Goal: Task Accomplishment & Management: Complete application form

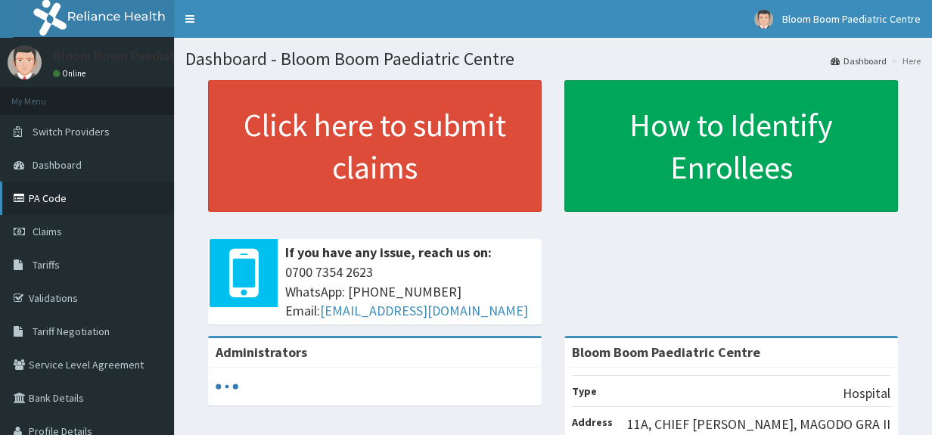
click at [116, 197] on link "PA Code" at bounding box center [87, 197] width 174 height 33
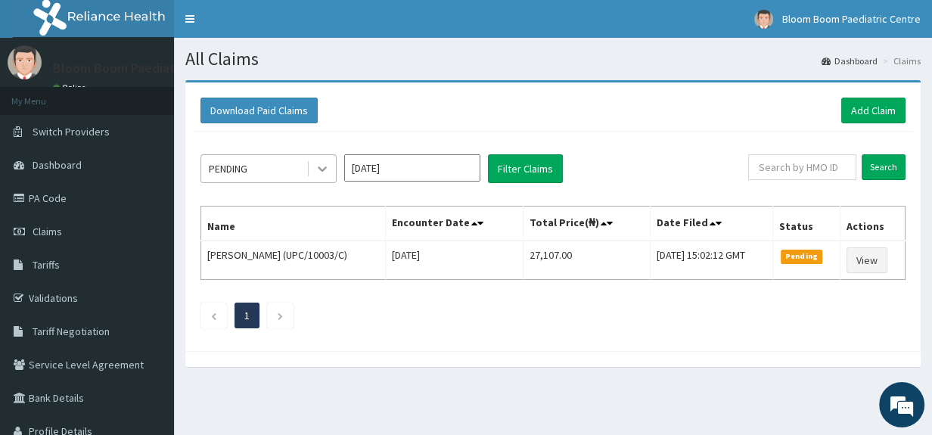
click at [318, 178] on div at bounding box center [322, 168] width 27 height 27
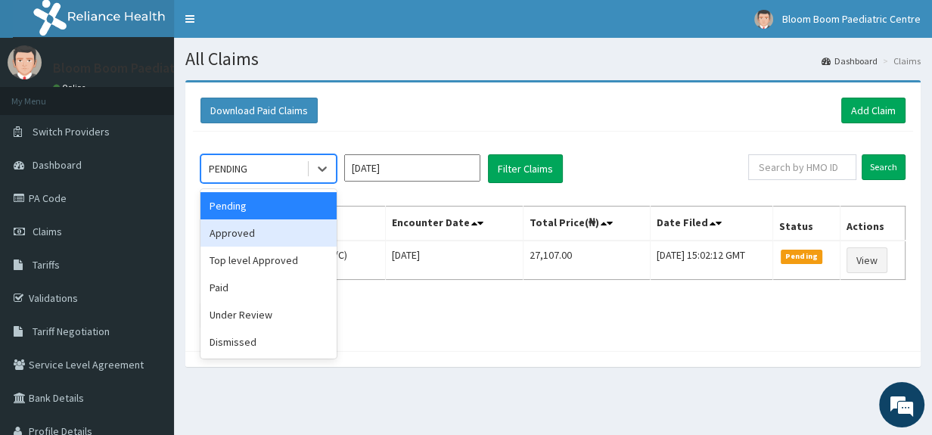
click at [324, 231] on div "Approved" at bounding box center [268, 232] width 136 height 27
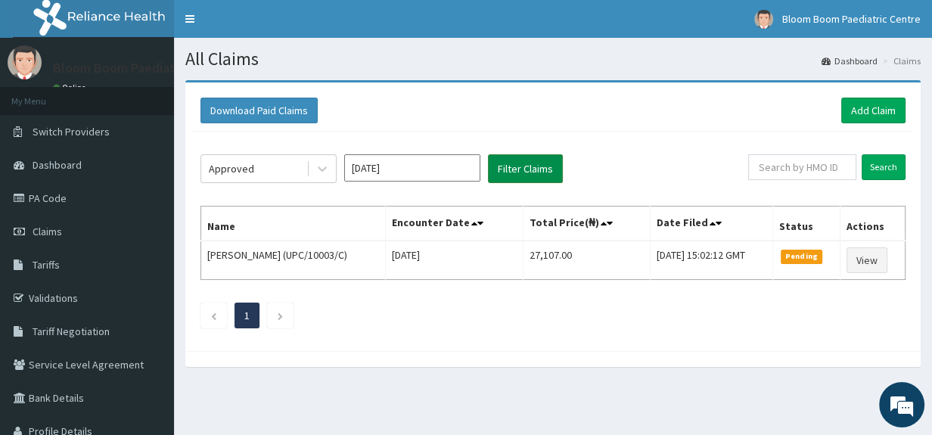
click at [503, 173] on button "Filter Claims" at bounding box center [525, 168] width 75 height 29
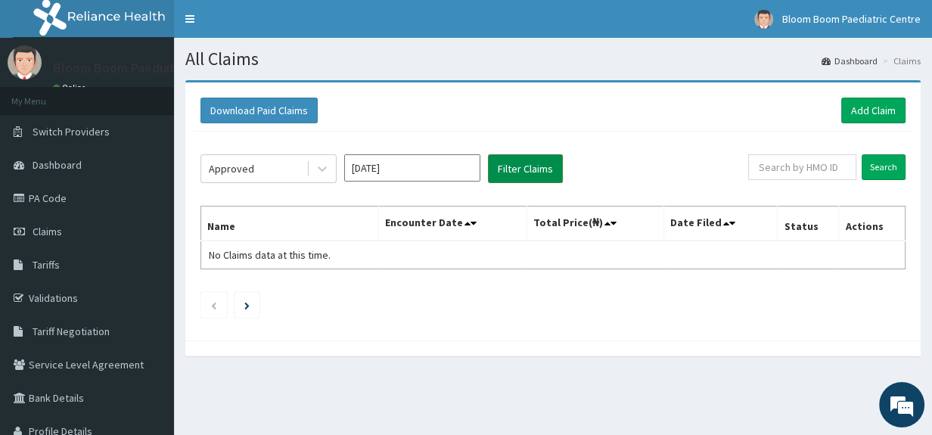
click at [503, 173] on button "Filter Claims" at bounding box center [525, 168] width 75 height 29
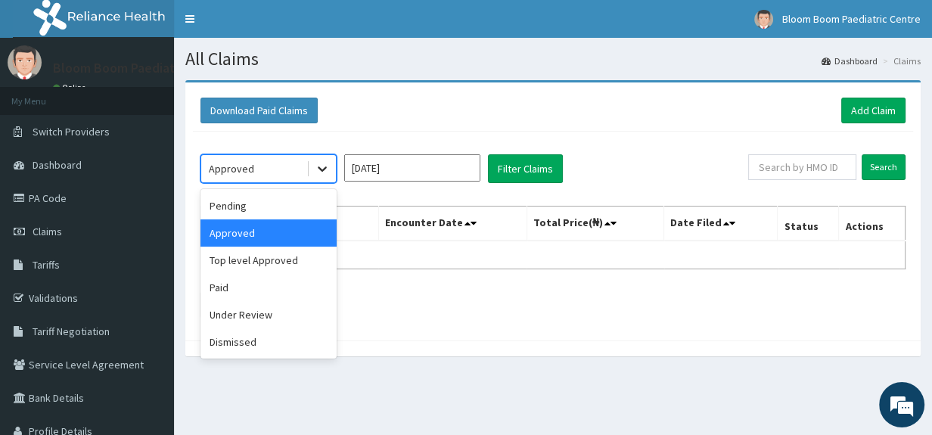
click at [318, 169] on icon at bounding box center [322, 168] width 15 height 15
click at [281, 287] on div "Paid" at bounding box center [268, 287] width 136 height 27
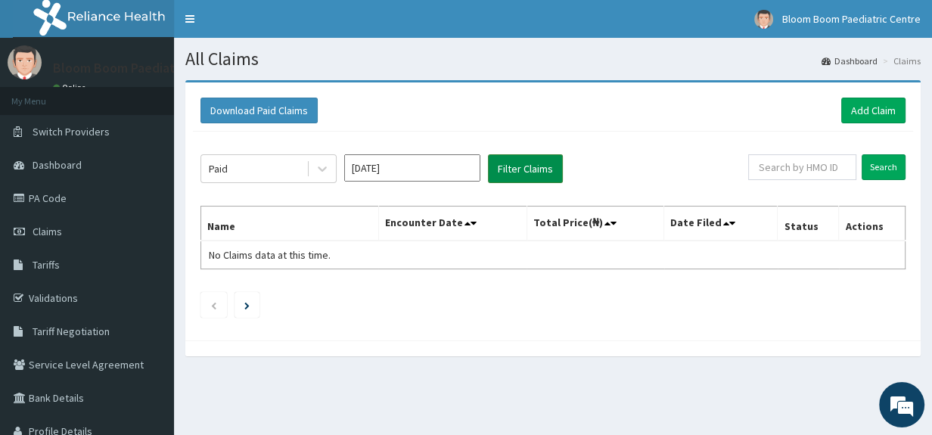
click at [520, 166] on button "Filter Claims" at bounding box center [525, 168] width 75 height 29
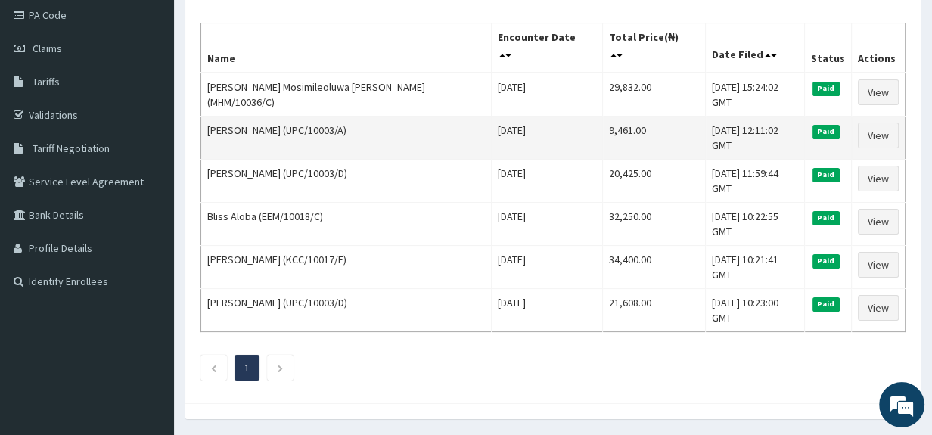
scroll to position [188, 0]
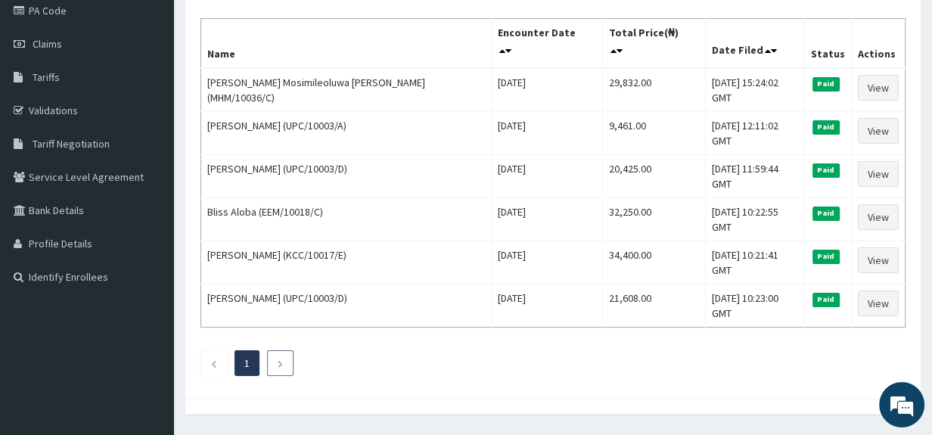
click at [270, 350] on li at bounding box center [280, 363] width 26 height 26
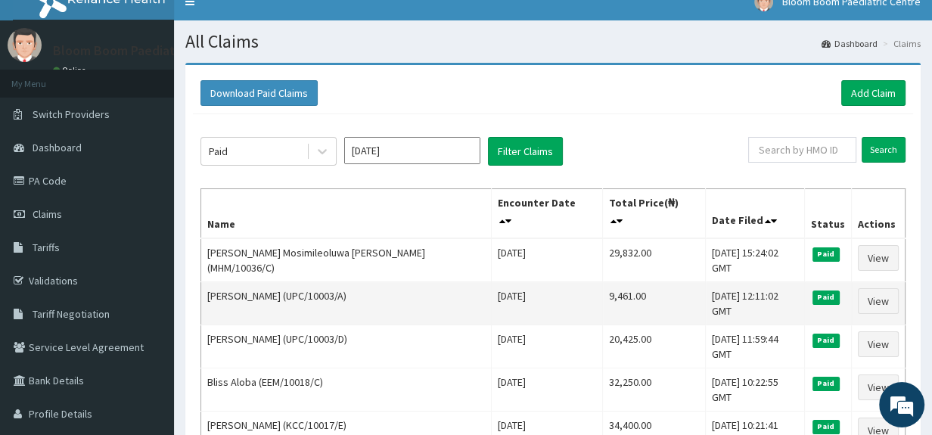
scroll to position [15, 0]
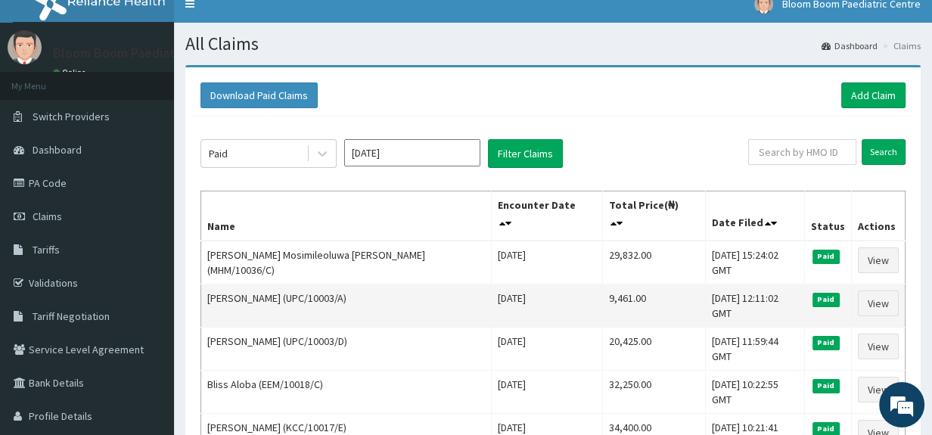
click at [315, 215] on th "Name" at bounding box center [346, 216] width 290 height 50
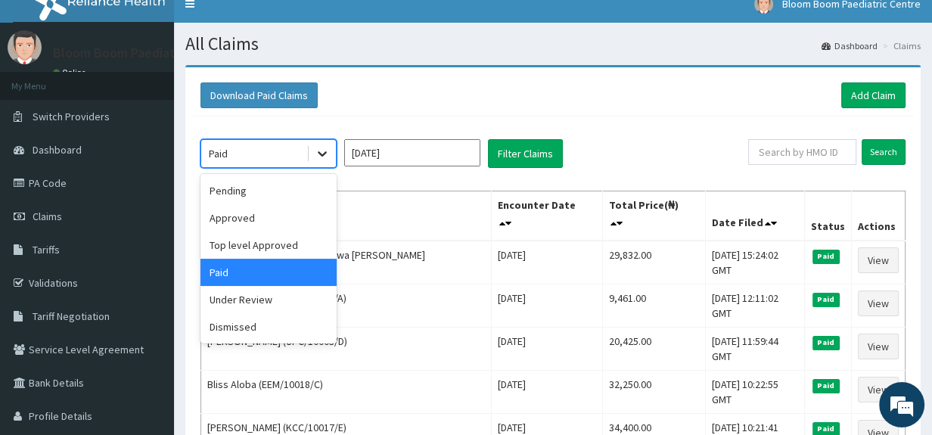
click at [322, 152] on icon at bounding box center [322, 153] width 15 height 15
click at [303, 227] on div "Approved" at bounding box center [268, 217] width 136 height 27
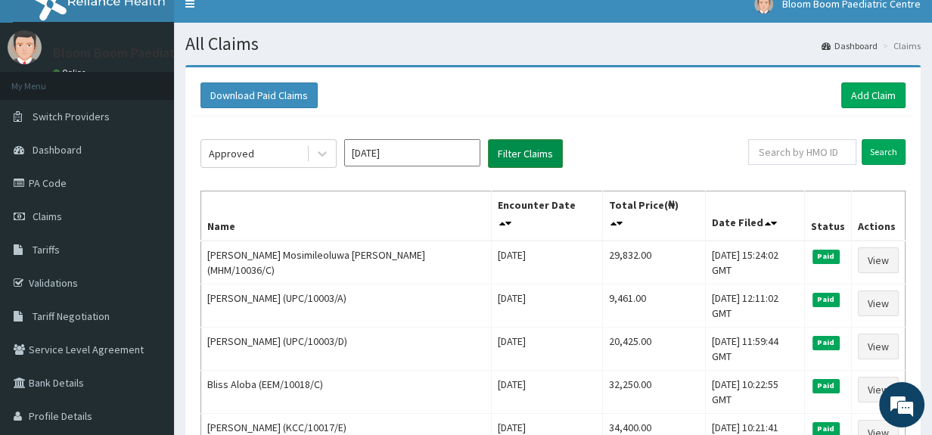
click at [507, 161] on button "Filter Claims" at bounding box center [525, 153] width 75 height 29
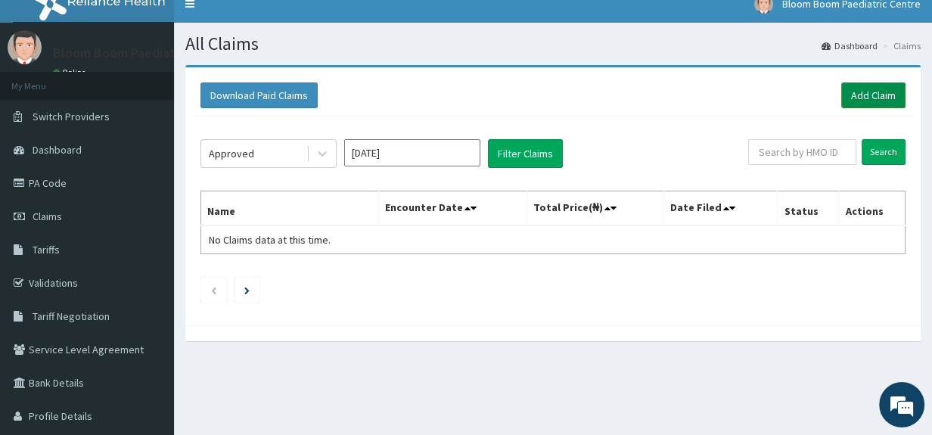
click at [855, 87] on link "Add Claim" at bounding box center [873, 95] width 64 height 26
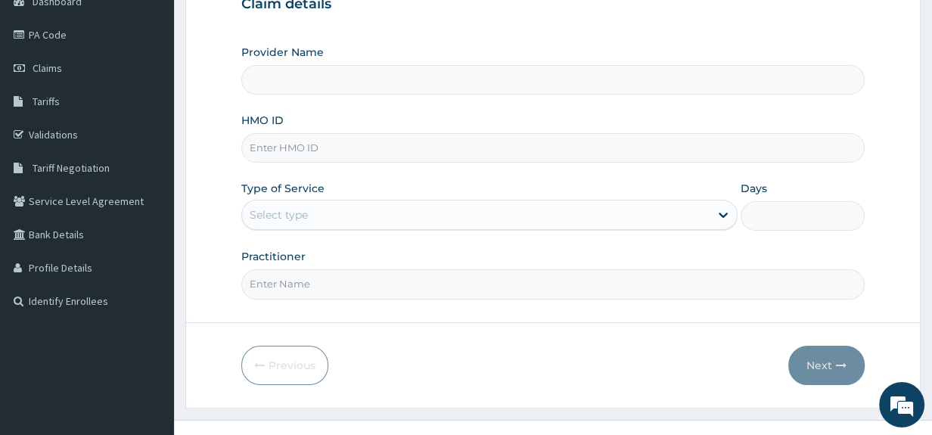
scroll to position [166, 0]
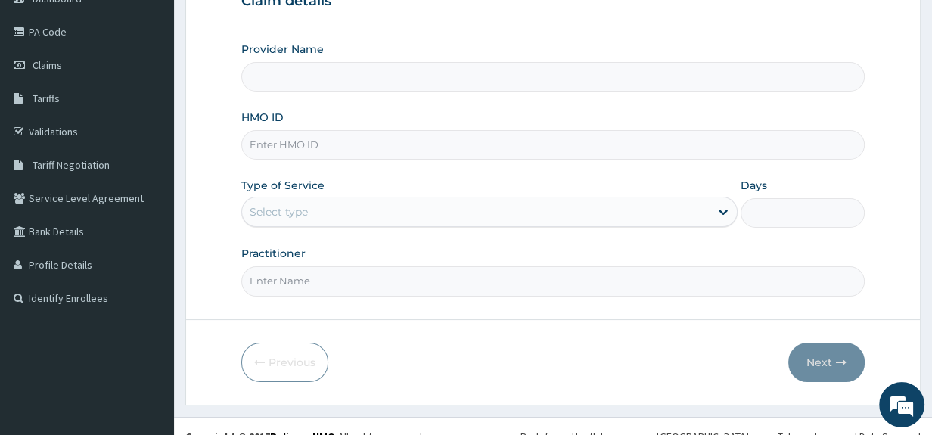
type input "Bloom Boom Paediatric Centre"
click at [443, 161] on div "Provider Name Bloom Boom Paediatric Centre HMO ID Type of Service Select type D…" at bounding box center [553, 169] width 624 height 254
click at [443, 138] on input "HMO ID" at bounding box center [553, 144] width 624 height 29
type input "SLH/10030/A"
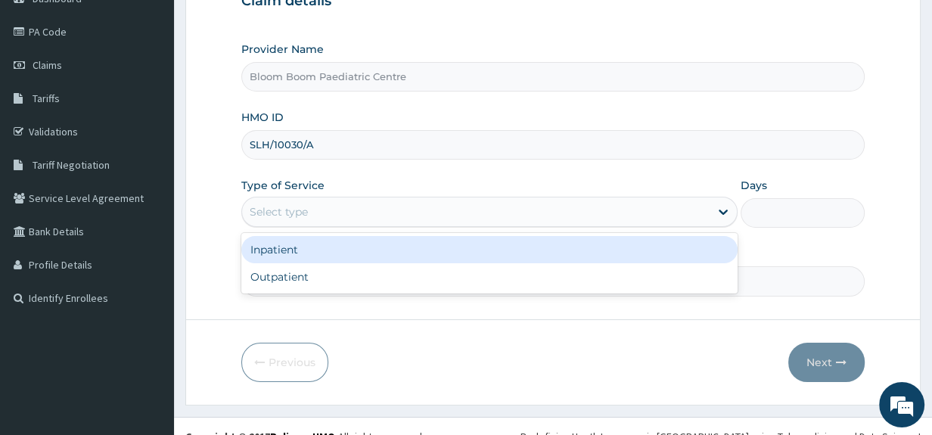
click at [363, 215] on div "Select type" at bounding box center [475, 212] width 467 height 24
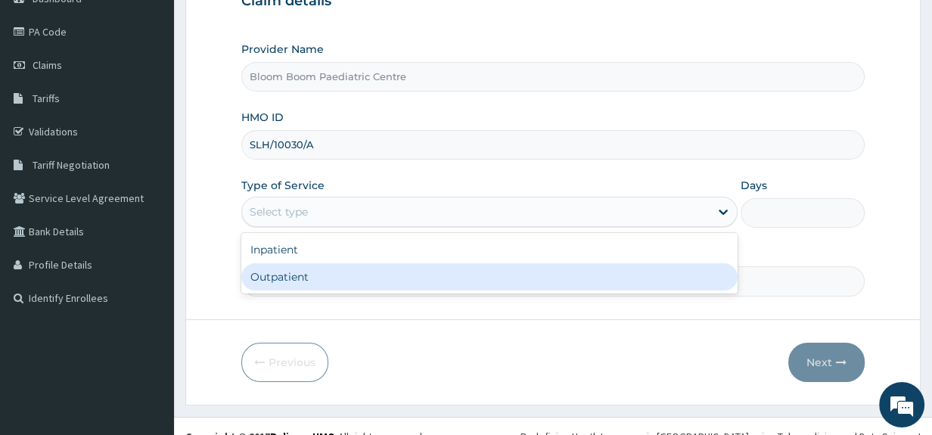
click at [363, 291] on div "Inpatient Outpatient" at bounding box center [489, 263] width 496 height 60
click at [373, 278] on div "Outpatient" at bounding box center [489, 276] width 496 height 27
type input "1"
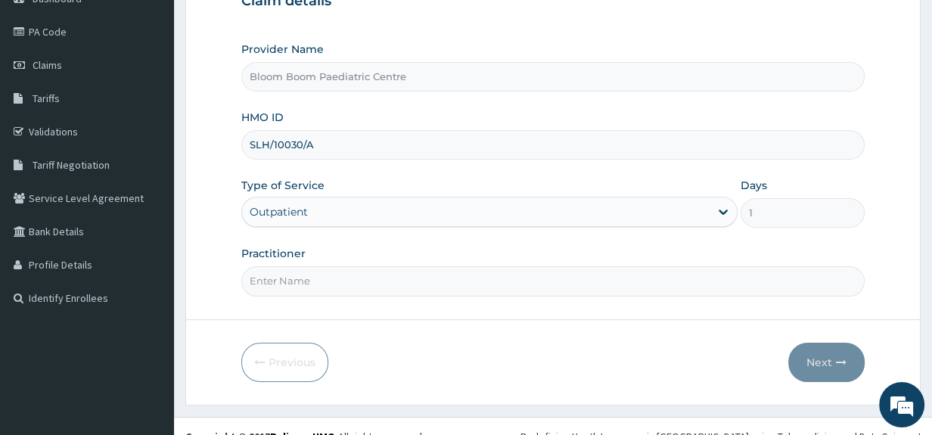
click at [373, 278] on input "Practitioner" at bounding box center [553, 280] width 624 height 29
type input "DR.ONIMOTO"
click at [842, 357] on icon "button" at bounding box center [841, 362] width 11 height 11
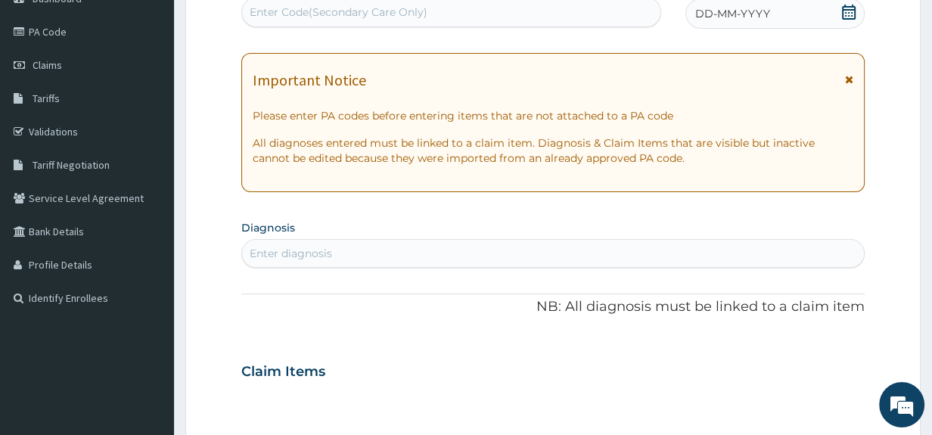
click at [440, 17] on div "Enter Code(Secondary Care Only)" at bounding box center [451, 12] width 418 height 24
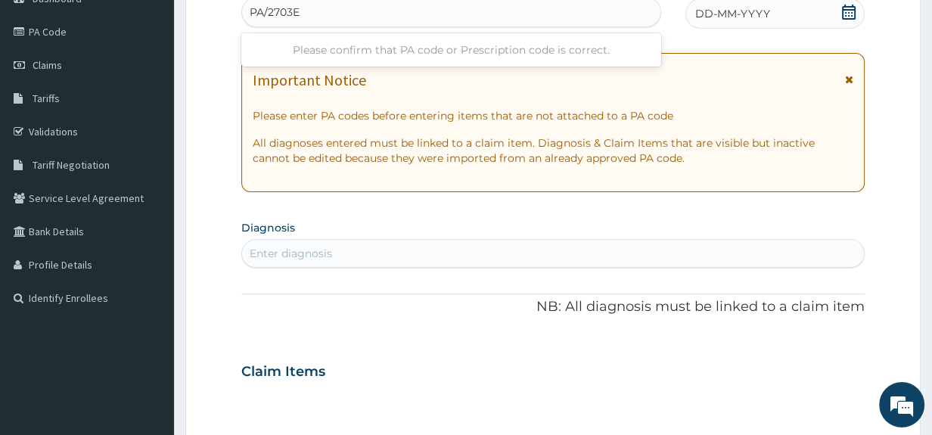
type input "PA/2703E9"
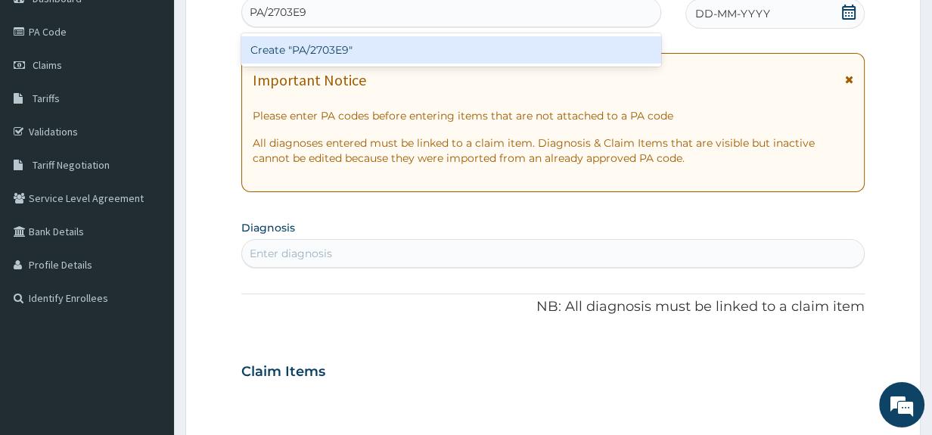
click at [440, 48] on div "Create "PA/2703E9"" at bounding box center [451, 49] width 420 height 27
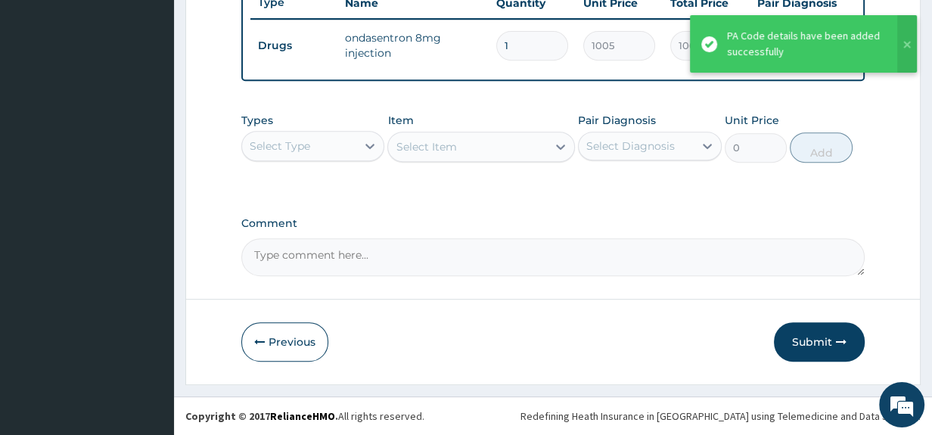
scroll to position [592, 0]
click at [802, 332] on button "Submit" at bounding box center [819, 341] width 91 height 39
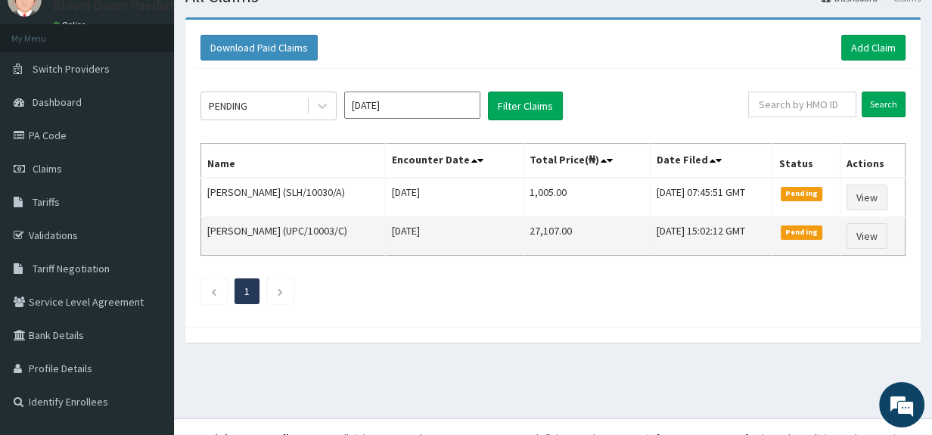
scroll to position [64, 0]
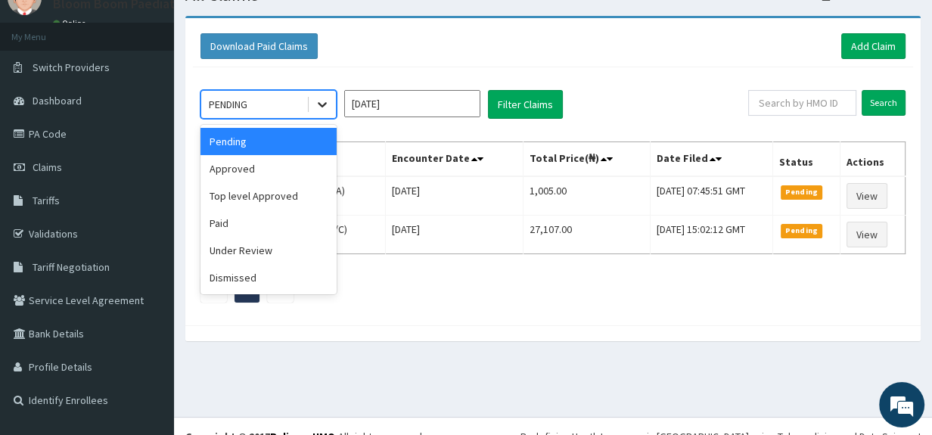
click at [318, 95] on div at bounding box center [322, 104] width 27 height 27
click at [302, 246] on div "Under Review" at bounding box center [268, 250] width 136 height 27
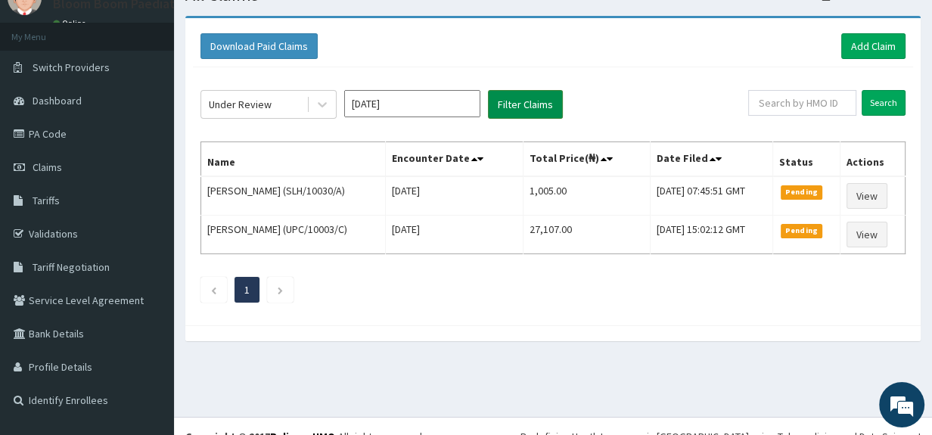
click at [532, 113] on button "Filter Claims" at bounding box center [525, 104] width 75 height 29
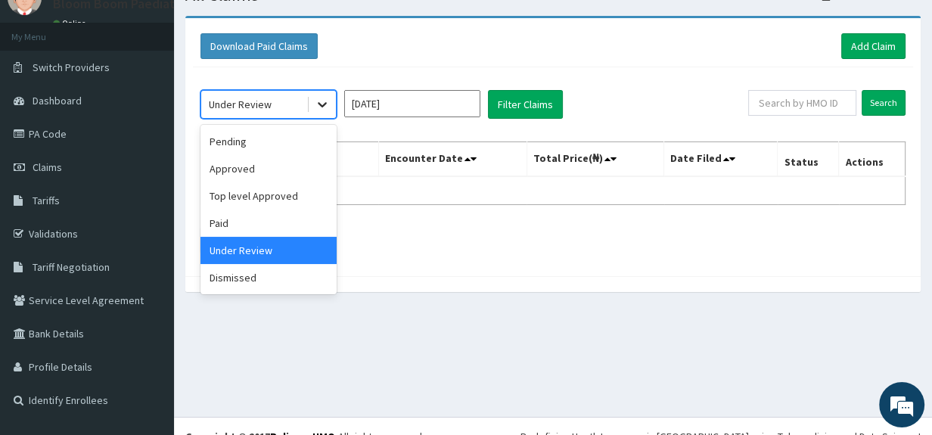
click at [315, 97] on icon at bounding box center [322, 104] width 15 height 15
click at [287, 281] on div "Dismissed" at bounding box center [268, 277] width 136 height 27
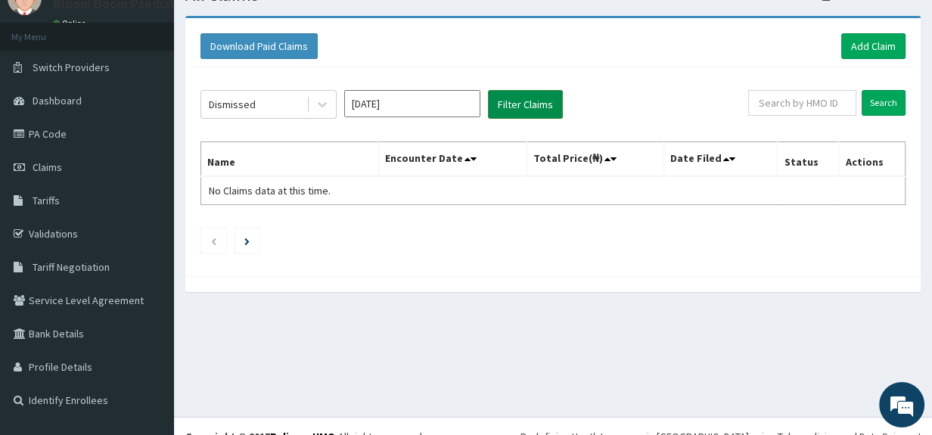
click at [544, 109] on button "Filter Claims" at bounding box center [525, 104] width 75 height 29
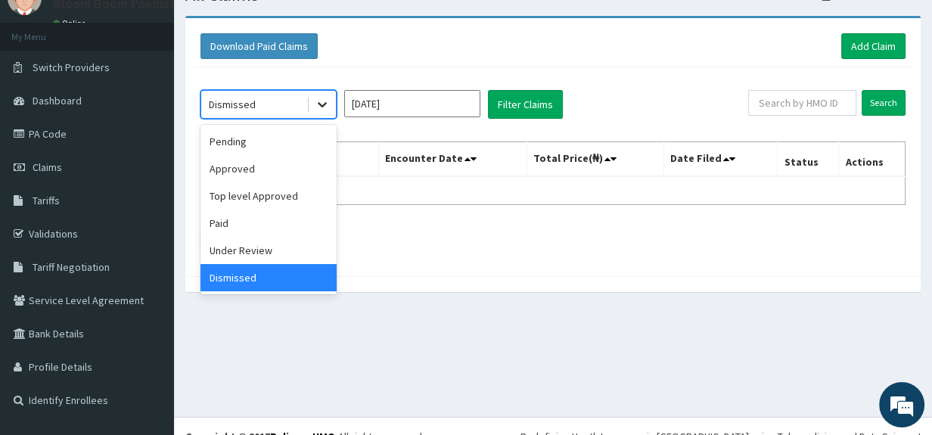
click at [327, 98] on icon at bounding box center [322, 104] width 15 height 15
click at [310, 222] on div "Paid" at bounding box center [268, 222] width 136 height 27
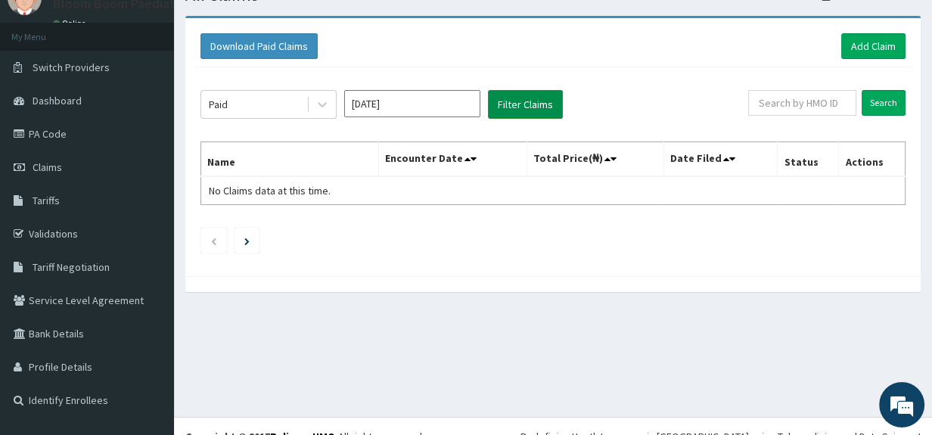
click at [513, 111] on button "Filter Claims" at bounding box center [525, 104] width 75 height 29
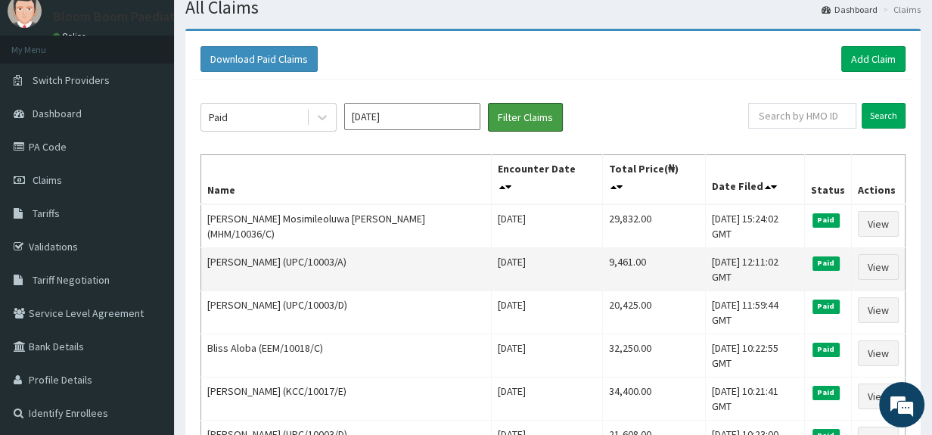
scroll to position [44, 0]
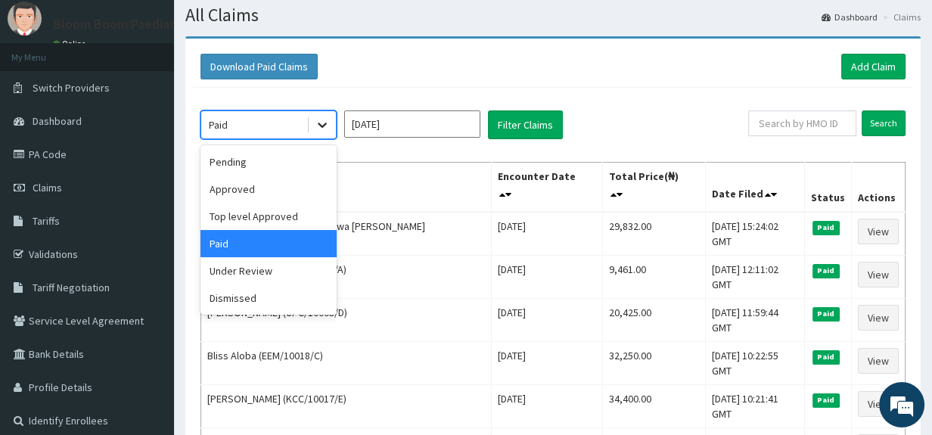
click at [324, 123] on icon at bounding box center [322, 125] width 9 height 5
click at [306, 193] on div "Approved" at bounding box center [268, 188] width 136 height 27
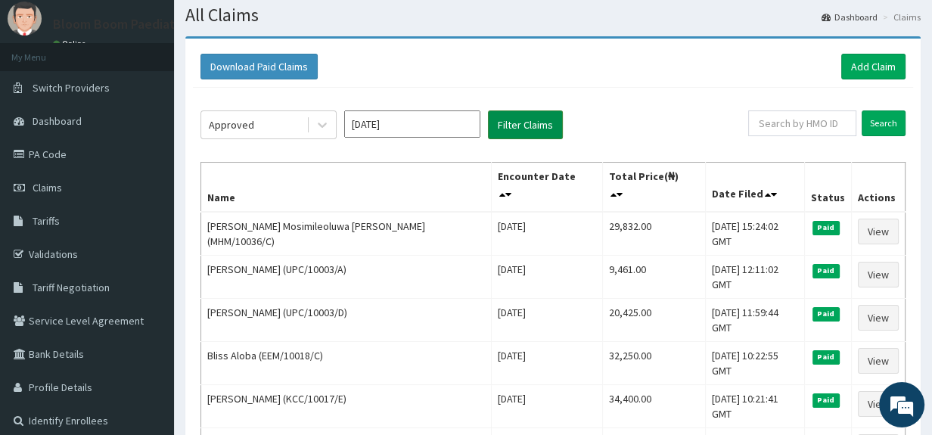
click at [510, 119] on button "Filter Claims" at bounding box center [525, 124] width 75 height 29
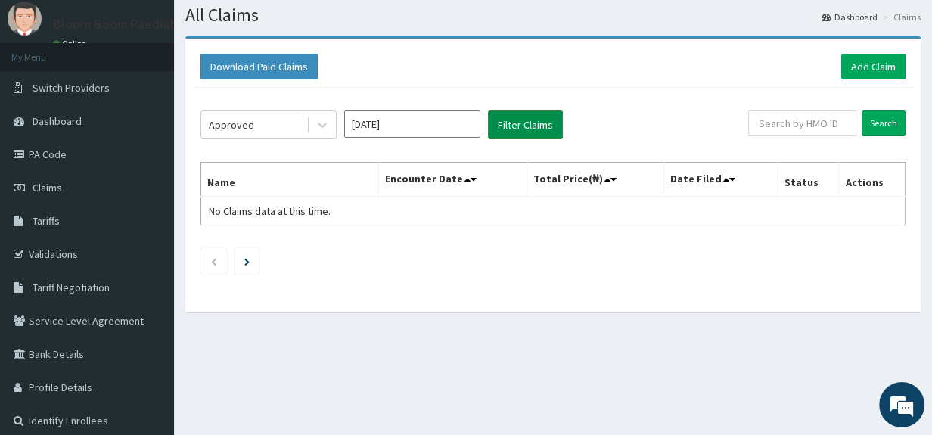
click at [510, 119] on button "Filter Claims" at bounding box center [525, 124] width 75 height 29
click at [324, 113] on div at bounding box center [322, 124] width 27 height 27
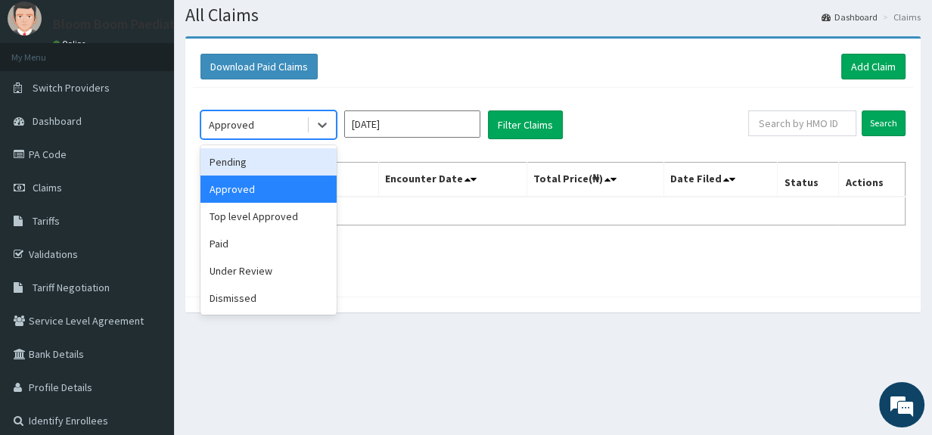
click at [315, 154] on div "Pending" at bounding box center [268, 161] width 136 height 27
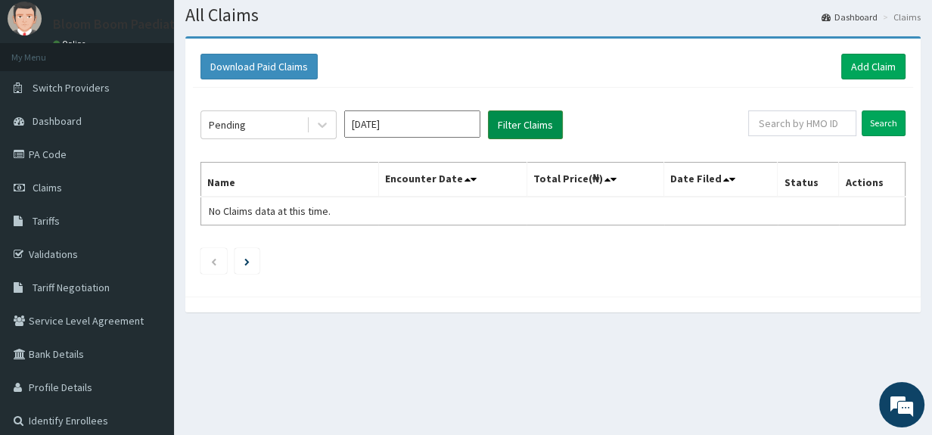
click at [513, 126] on button "Filter Claims" at bounding box center [525, 124] width 75 height 29
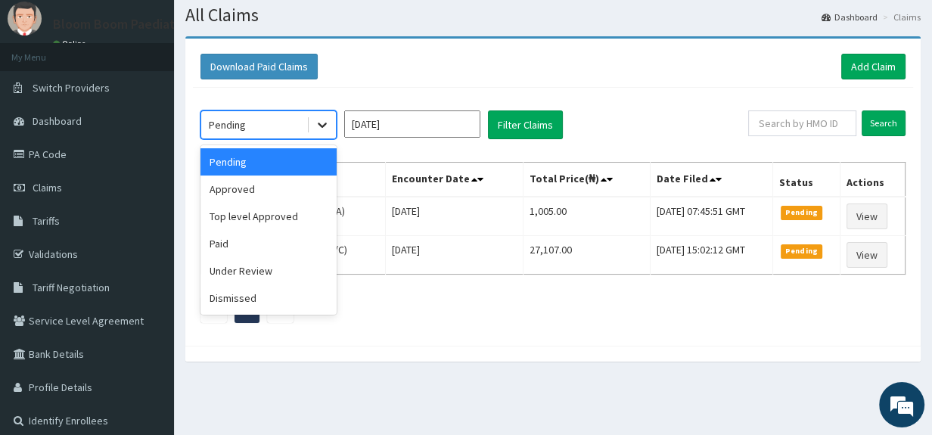
click at [320, 116] on div at bounding box center [322, 124] width 27 height 27
click at [294, 185] on div "Approved" at bounding box center [268, 188] width 136 height 27
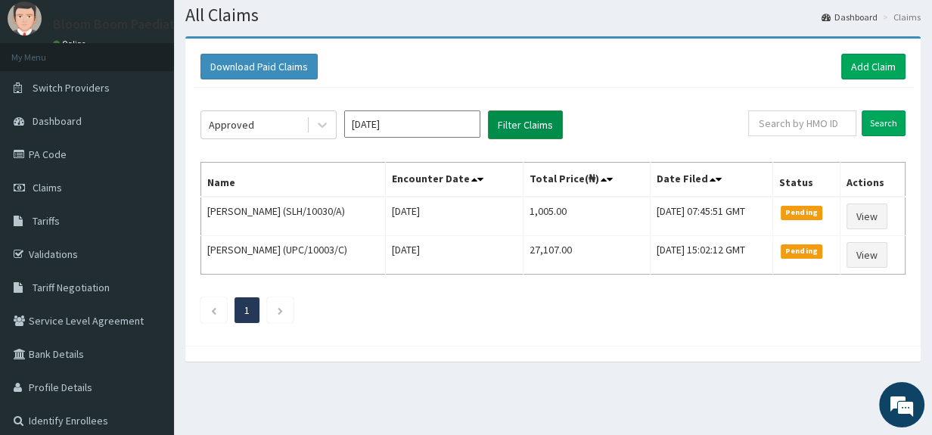
click at [522, 129] on button "Filter Claims" at bounding box center [525, 124] width 75 height 29
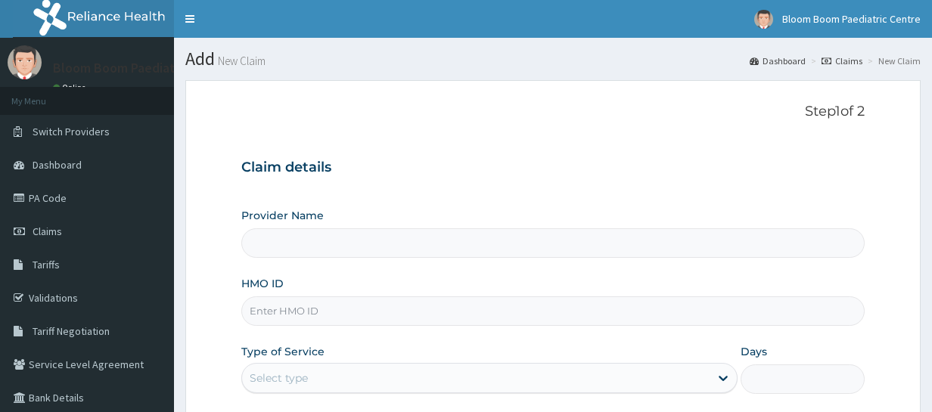
type input "Bloom Boom Paediatric Centre"
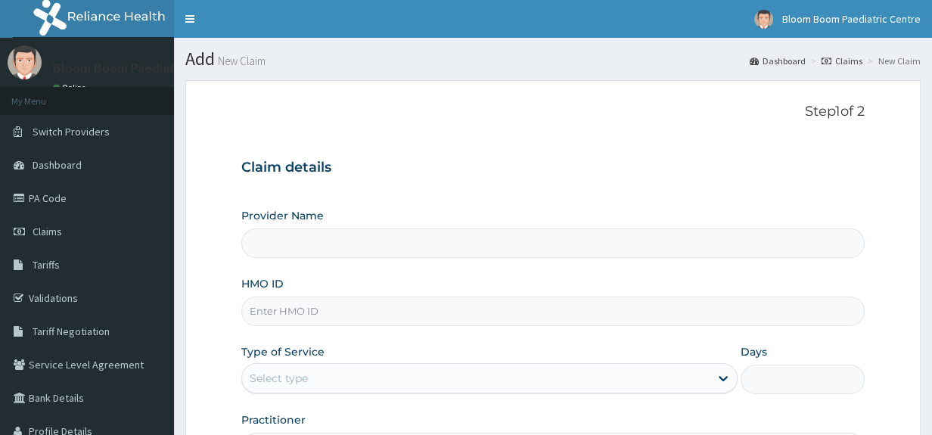
type input "Bloom Boom Paediatric Centre"
click at [126, 240] on link "Claims" at bounding box center [87, 231] width 174 height 33
